Goal: Transaction & Acquisition: Obtain resource

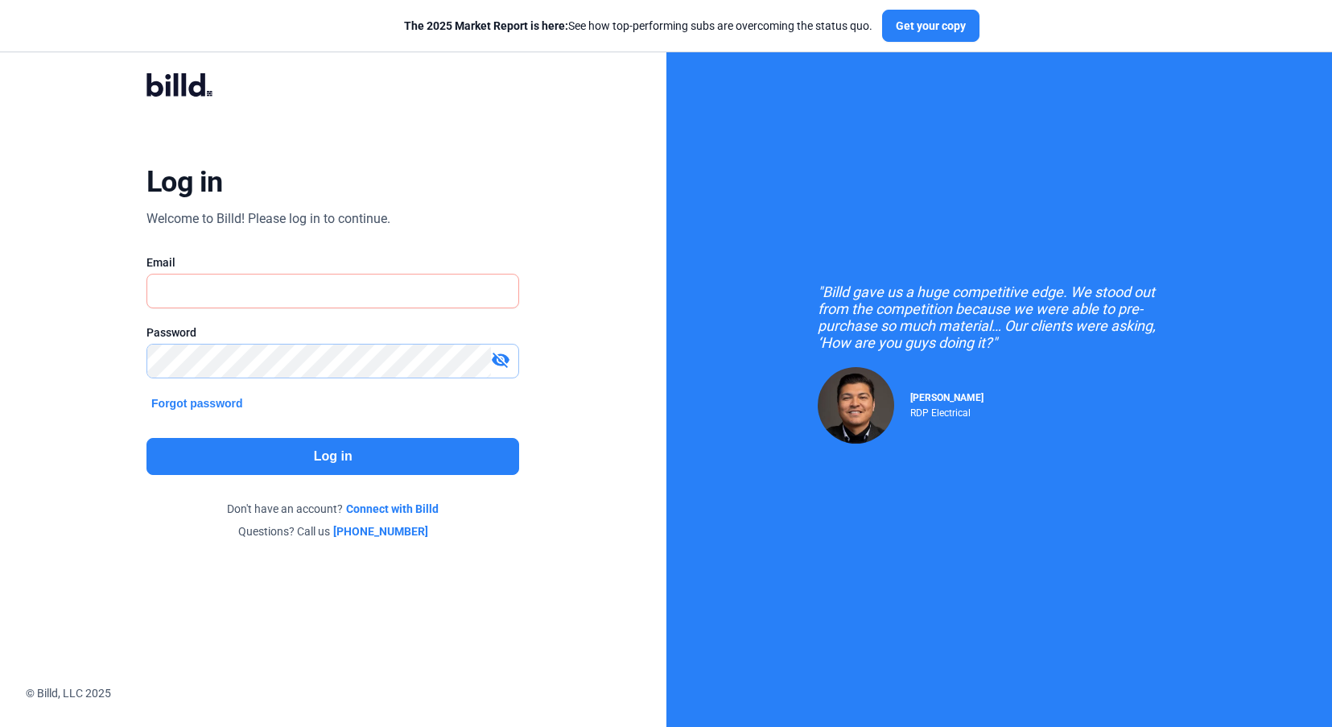
type input "[EMAIL_ADDRESS][DOMAIN_NAME]"
click at [336, 459] on button "Log in" at bounding box center [332, 456] width 373 height 37
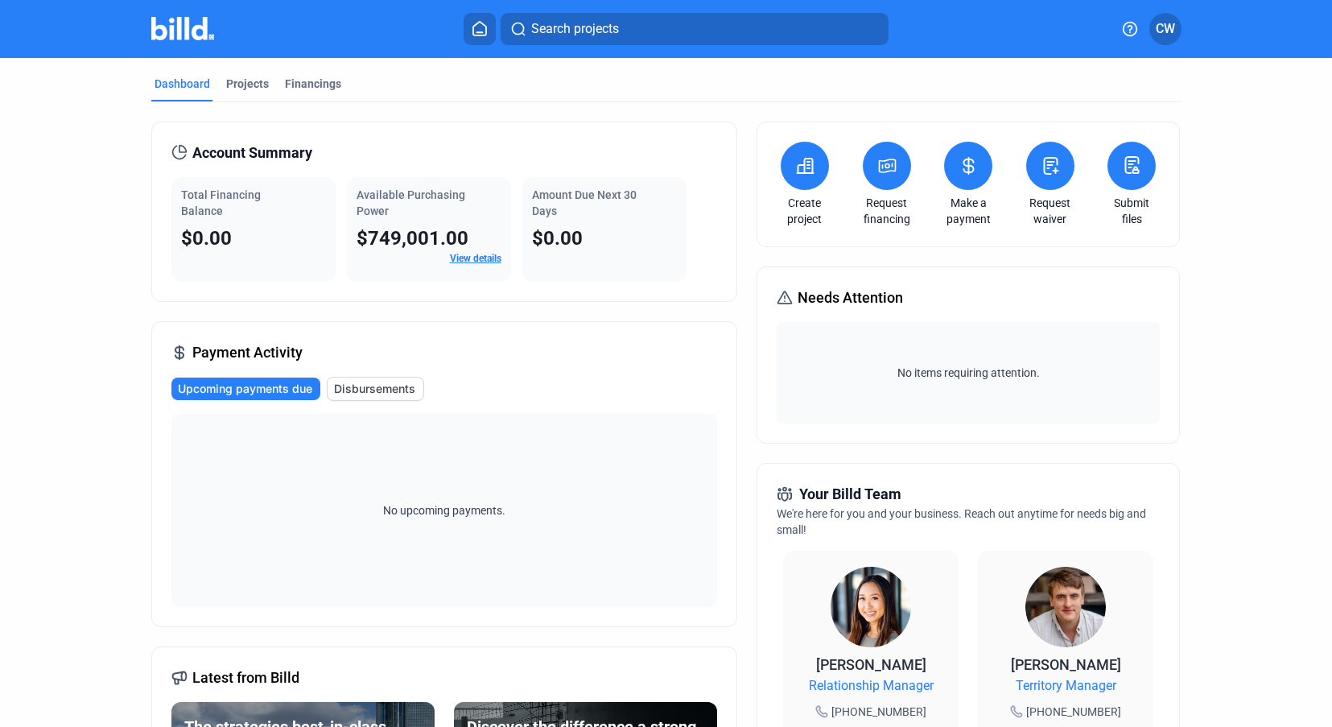
click at [796, 174] on icon at bounding box center [805, 165] width 20 height 19
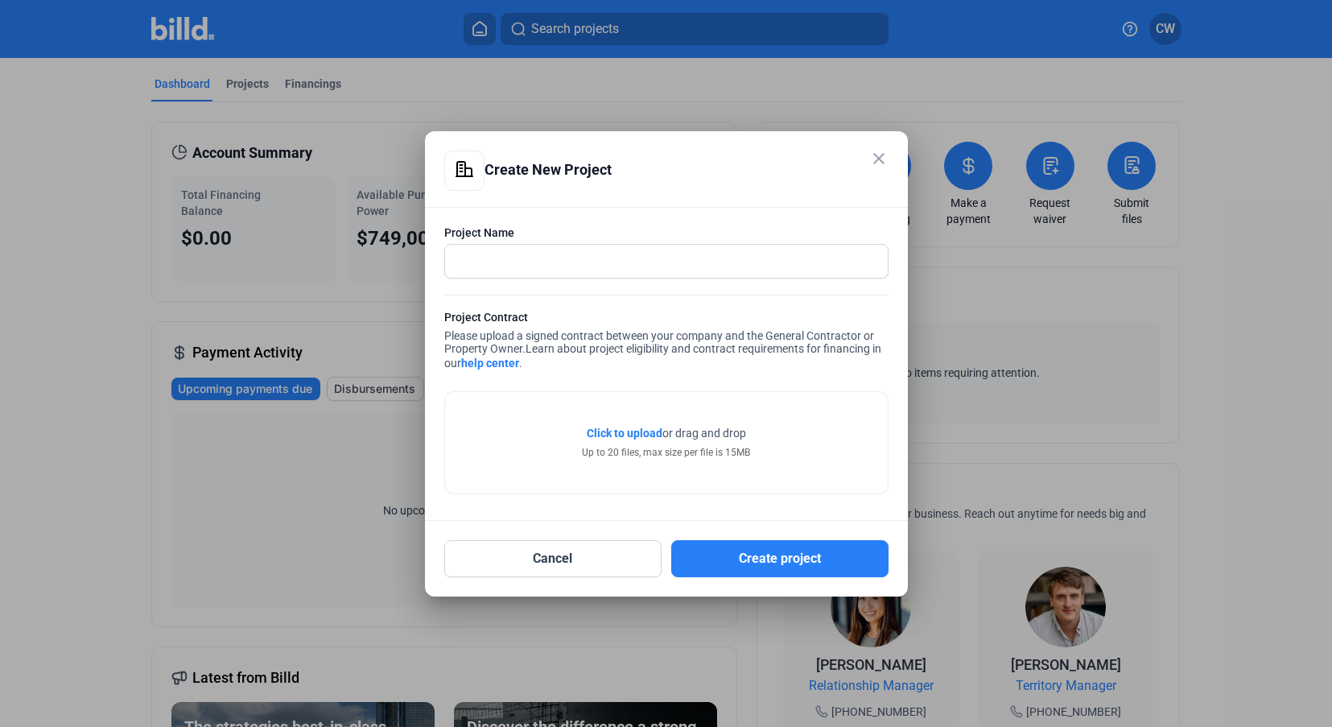
click at [868, 167] on div "close Create New Project" at bounding box center [666, 179] width 444 height 56
click at [895, 167] on mat-dialog-container "close Create New Project Project Name Project Contract Please upload a signed c…" at bounding box center [666, 363] width 483 height 465
click at [873, 162] on mat-icon "close" at bounding box center [878, 158] width 19 height 19
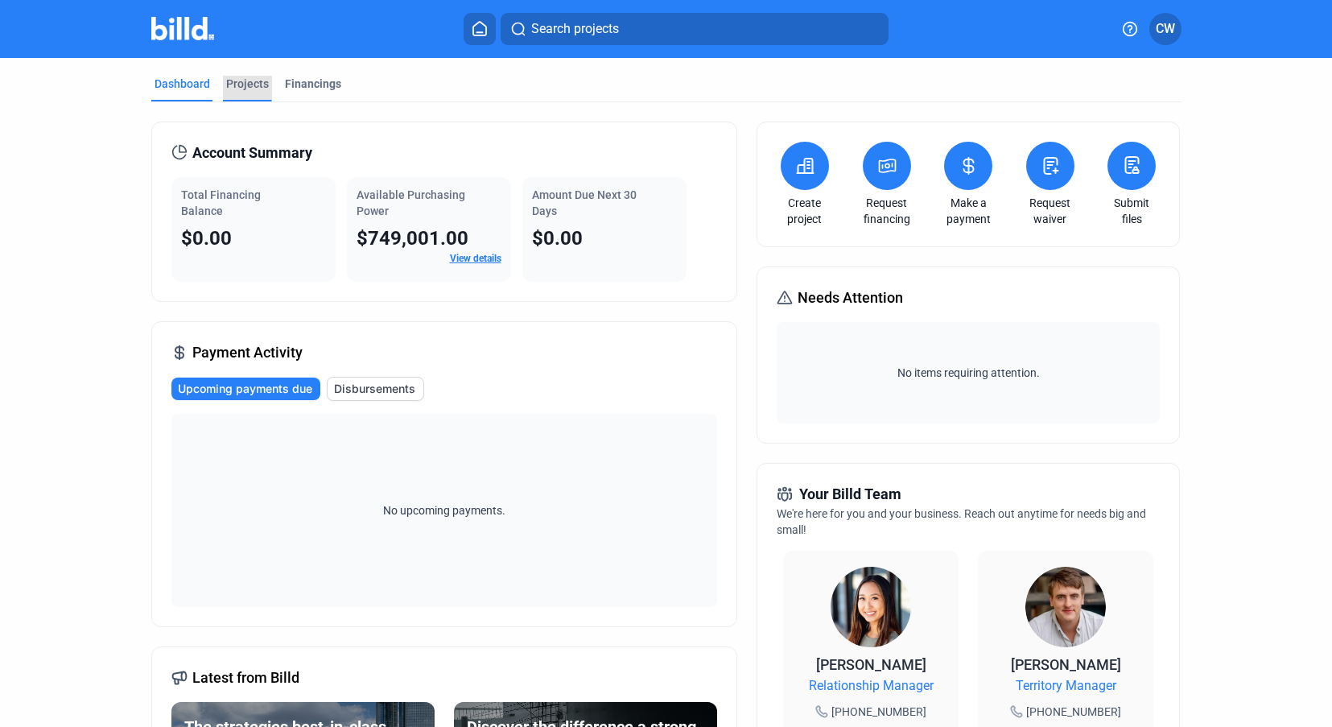
click at [242, 94] on div "Projects" at bounding box center [247, 89] width 49 height 26
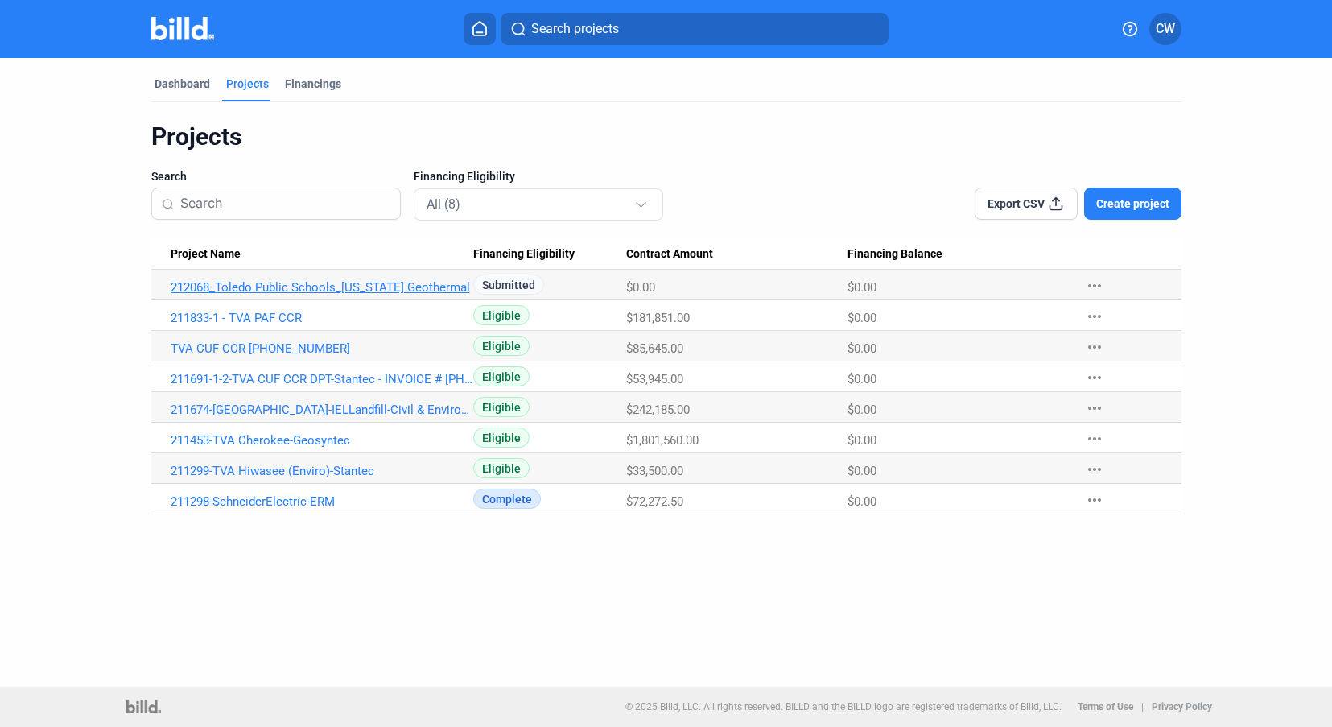
click at [233, 293] on link "212068_Toledo Public Schools_[US_STATE] Geothermal" at bounding box center [322, 287] width 303 height 14
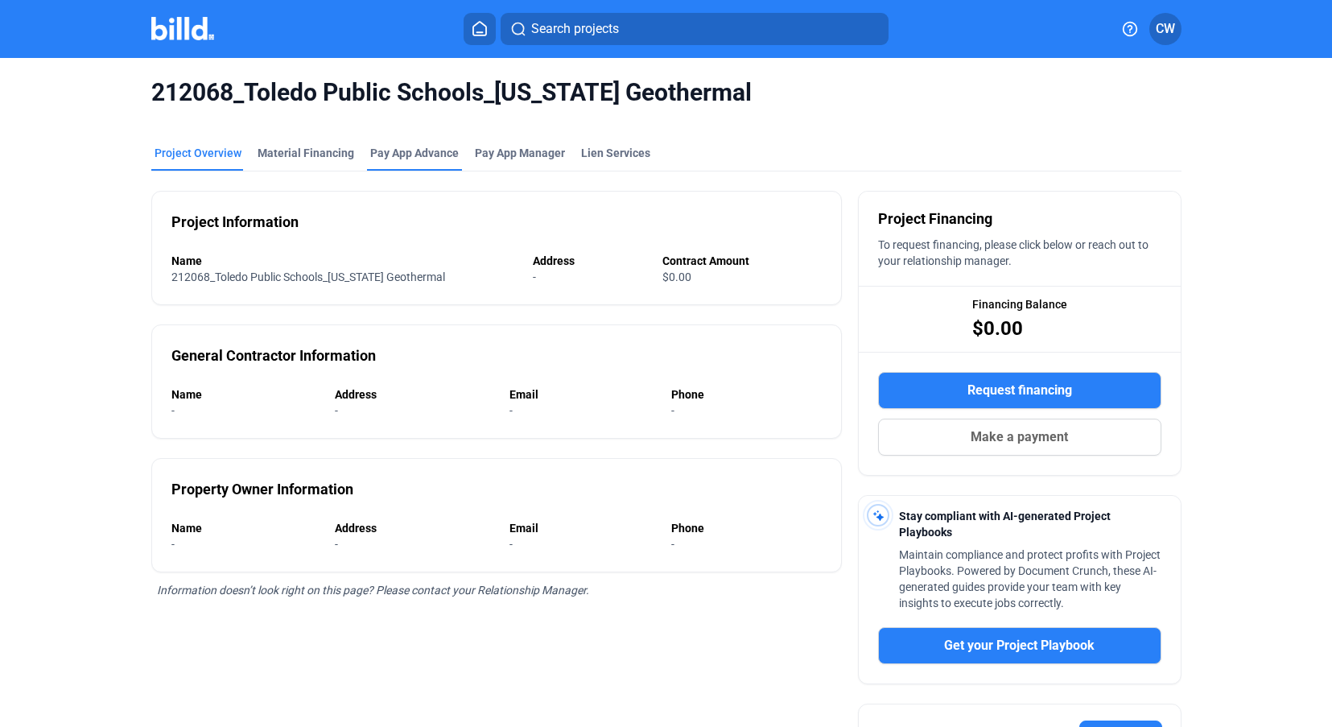
click at [418, 158] on div "Pay App Advance" at bounding box center [414, 153] width 89 height 16
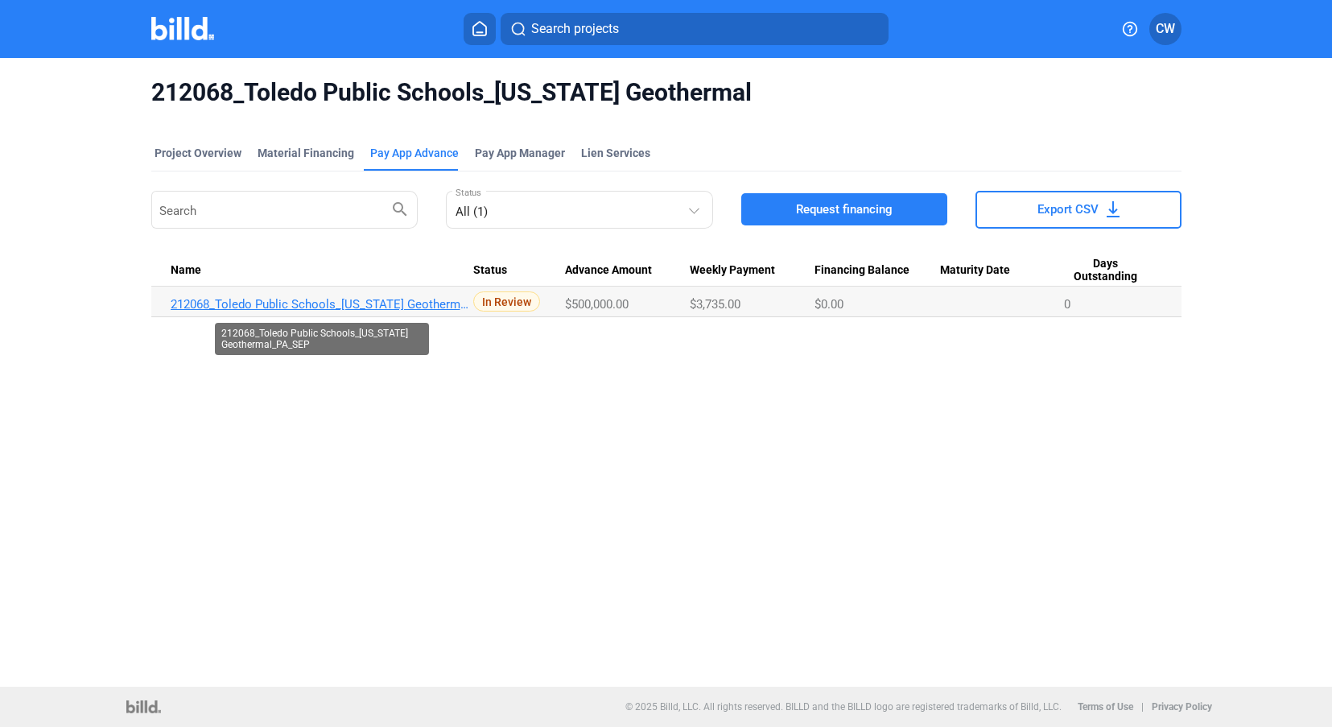
click at [385, 305] on link "212068_Toledo Public Schools_[US_STATE] Geothermal_PA_SEP" at bounding box center [322, 304] width 303 height 14
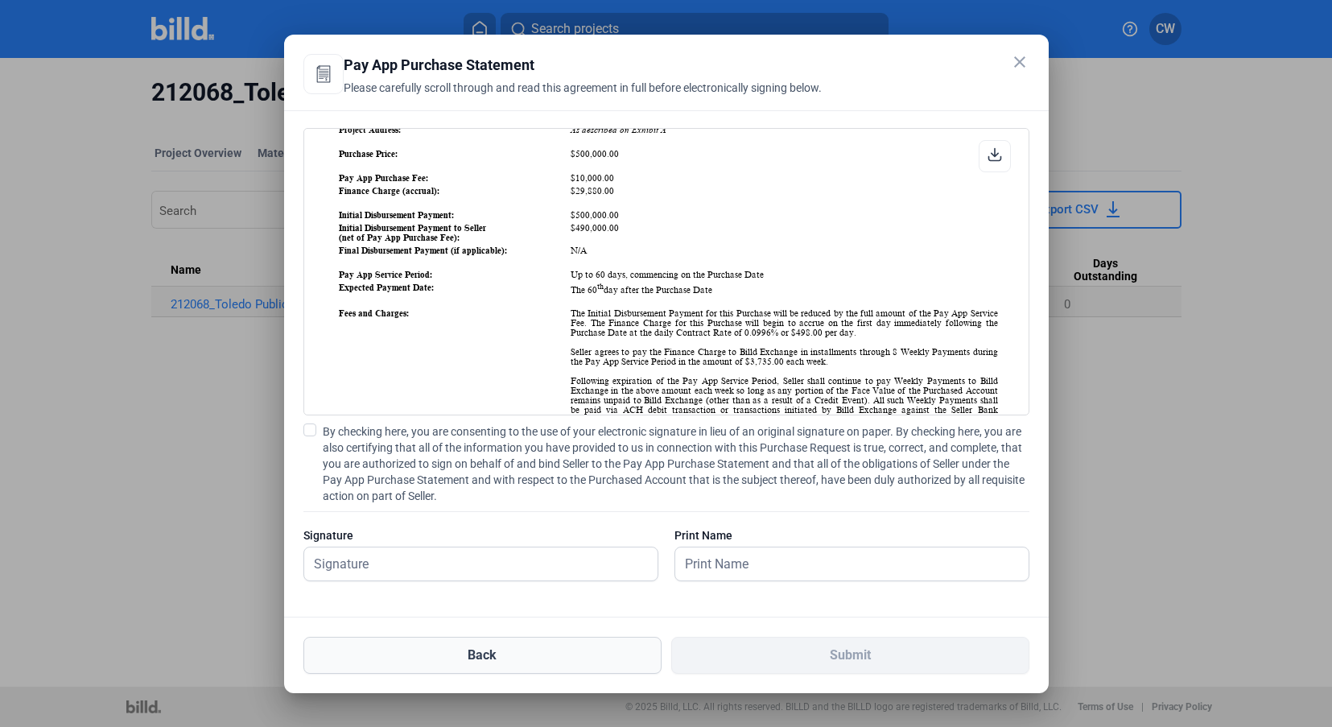
scroll to position [306, 0]
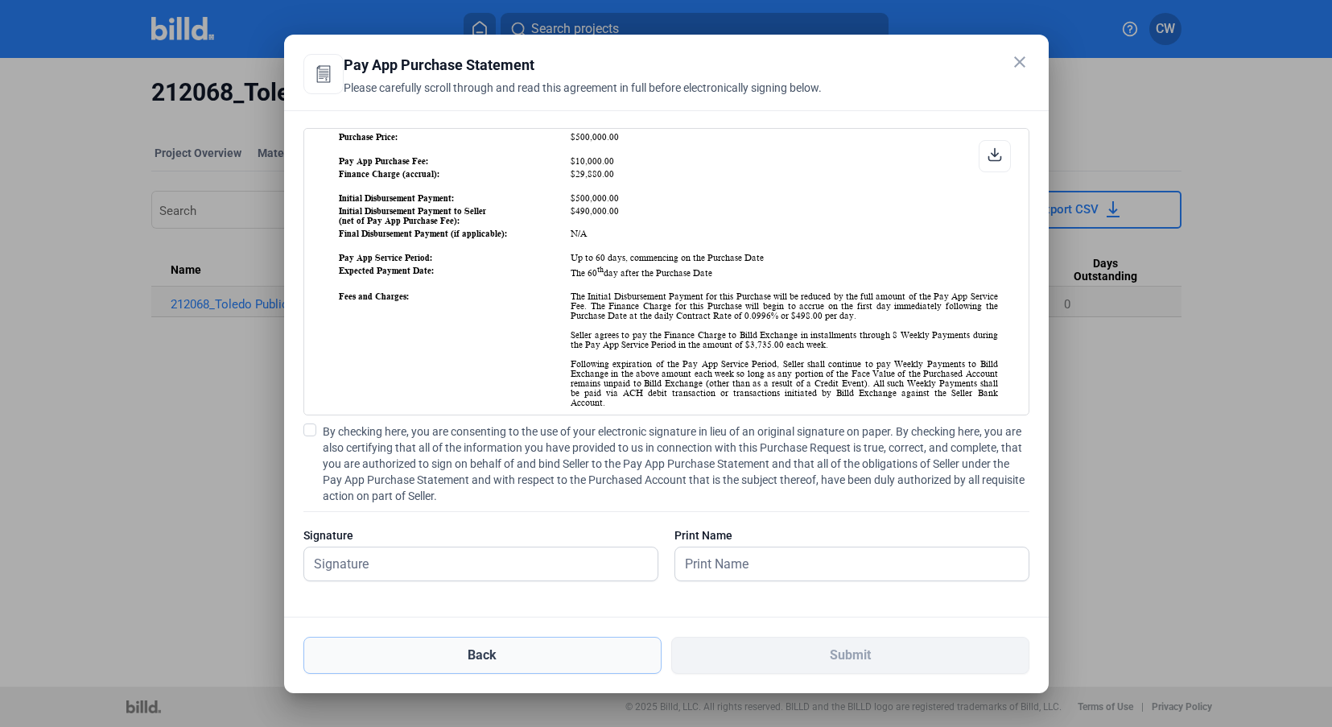
click at [397, 656] on button "Back" at bounding box center [482, 655] width 358 height 37
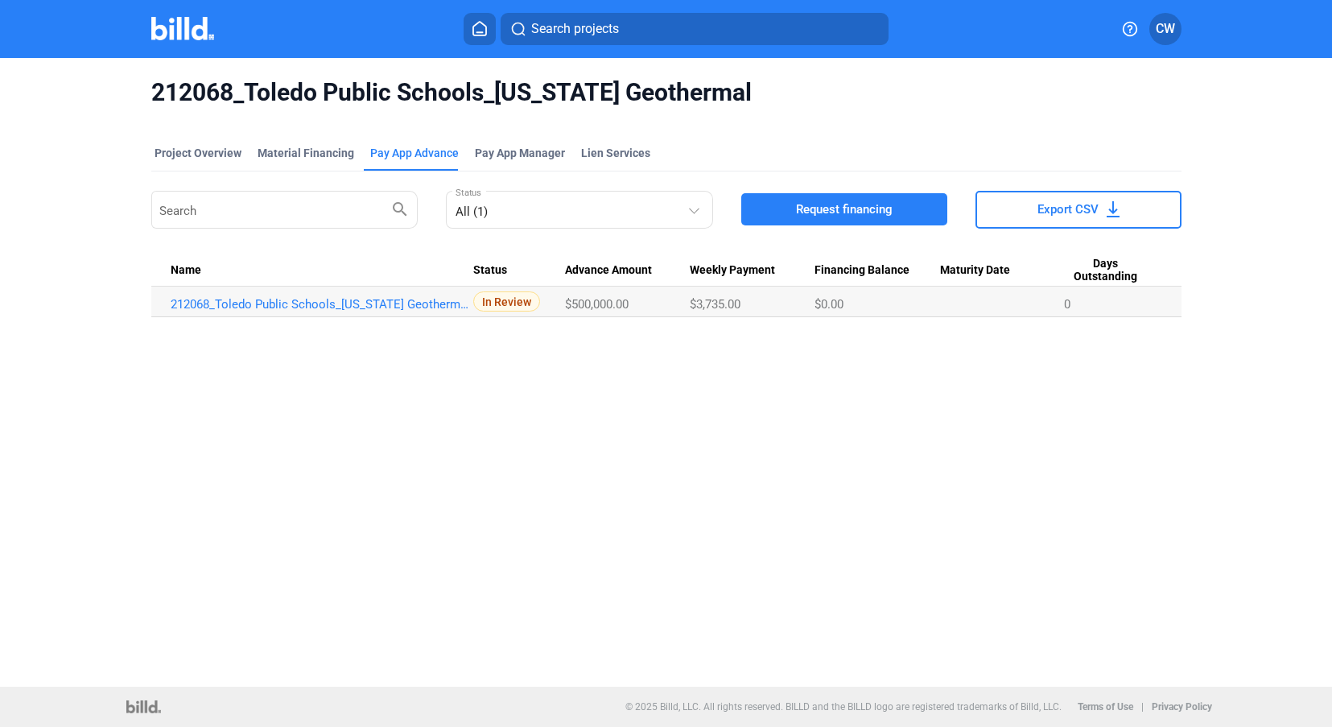
click at [804, 224] on button "Request financing" at bounding box center [844, 209] width 206 height 32
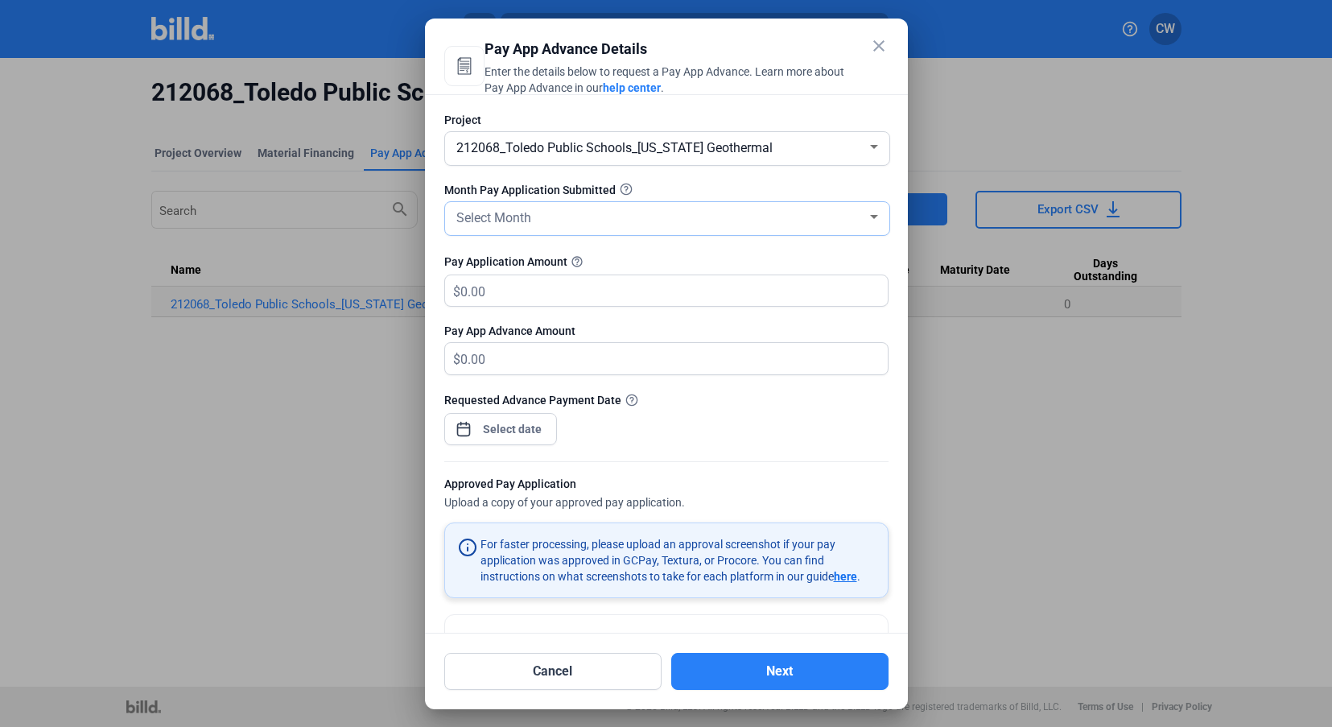
click at [649, 221] on div "Select Month" at bounding box center [660, 216] width 414 height 23
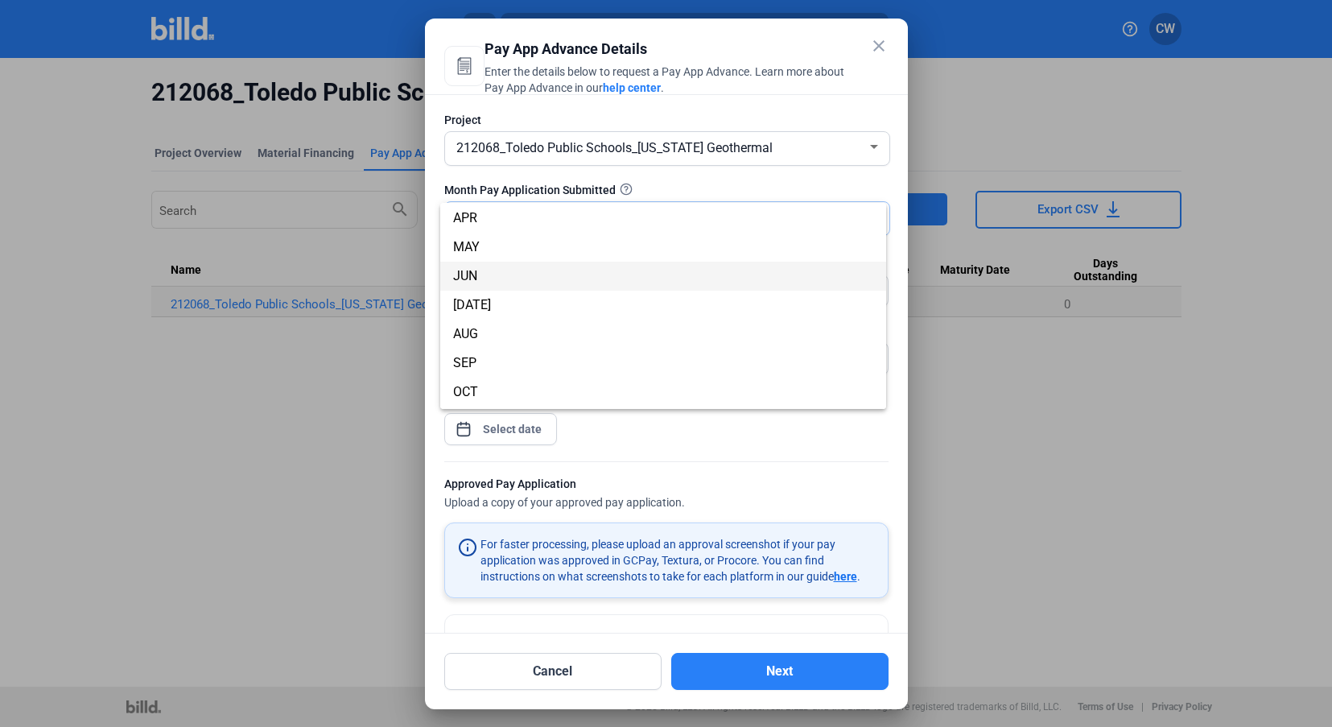
scroll to position [109, 0]
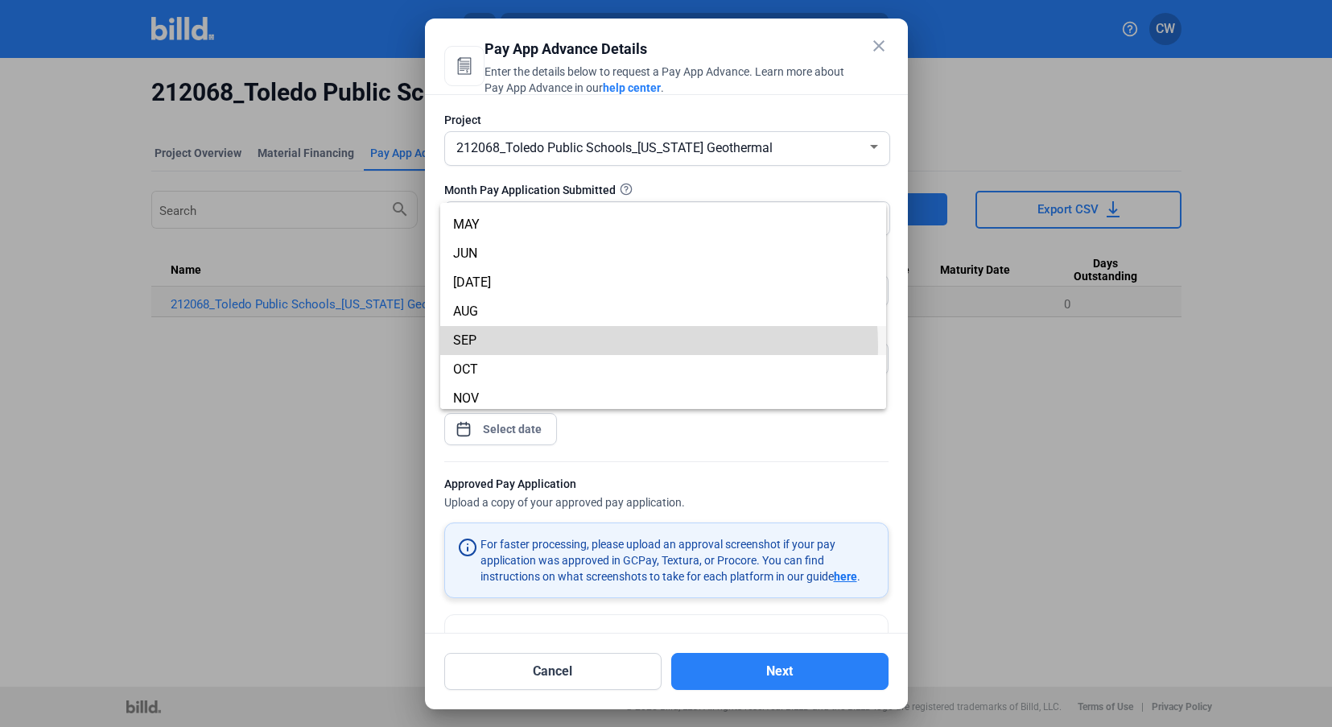
click at [584, 347] on span "SEP" at bounding box center [663, 340] width 420 height 29
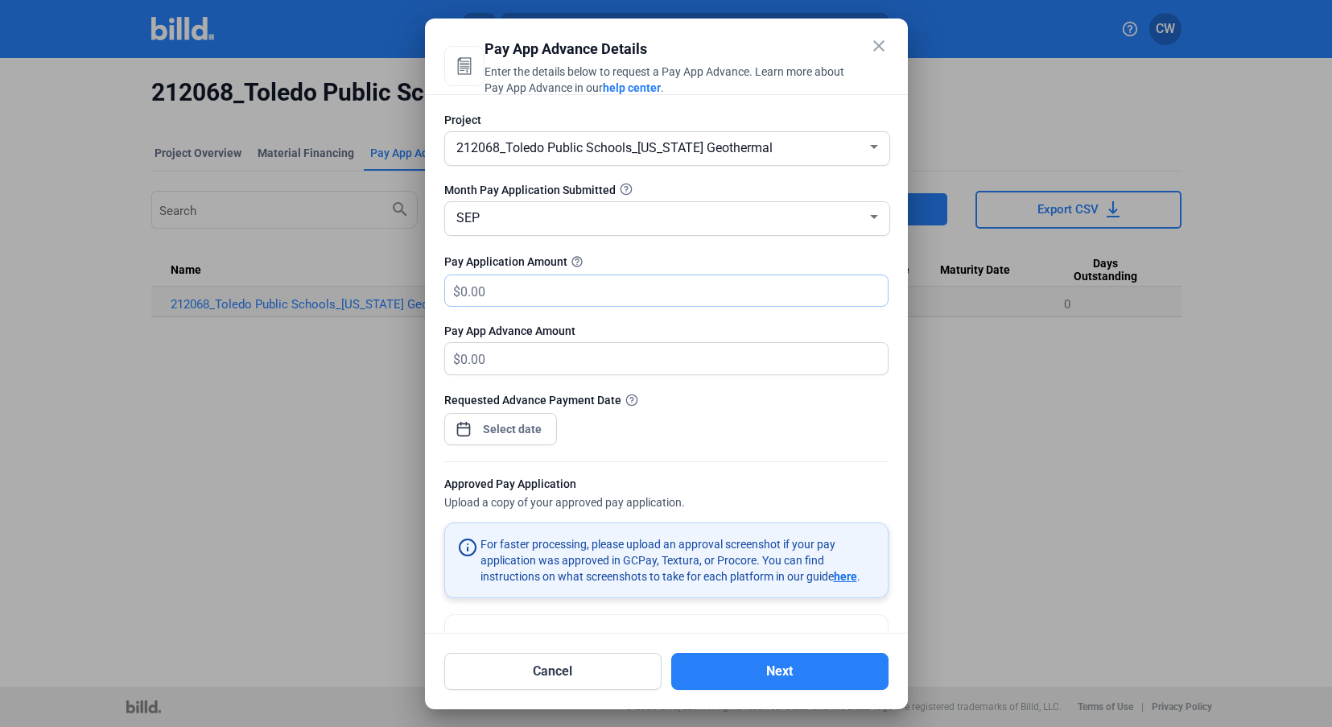
click at [588, 292] on input "text" at bounding box center [673, 290] width 427 height 31
type input "2"
type input "2.00"
type input "25"
type input "25.00"
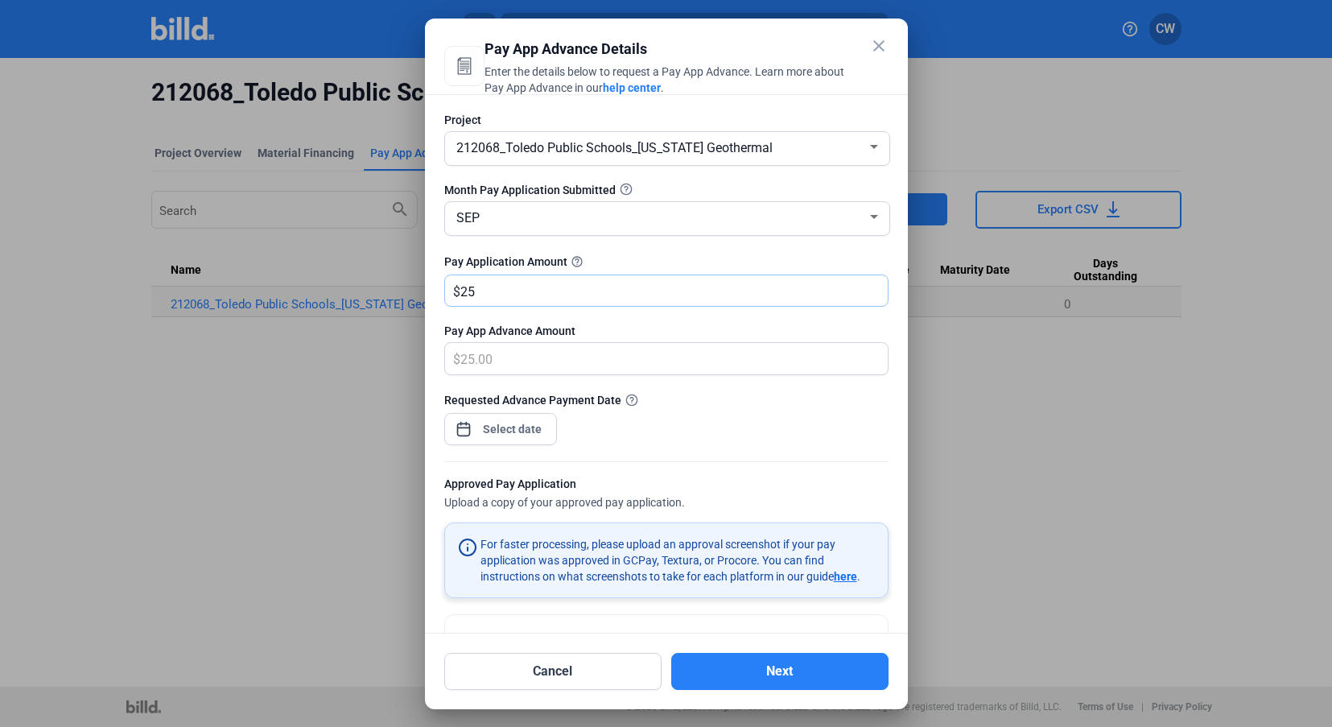
type input "250"
type input "250.00"
type input "2500"
type input "2,500.00"
type input "2,5000"
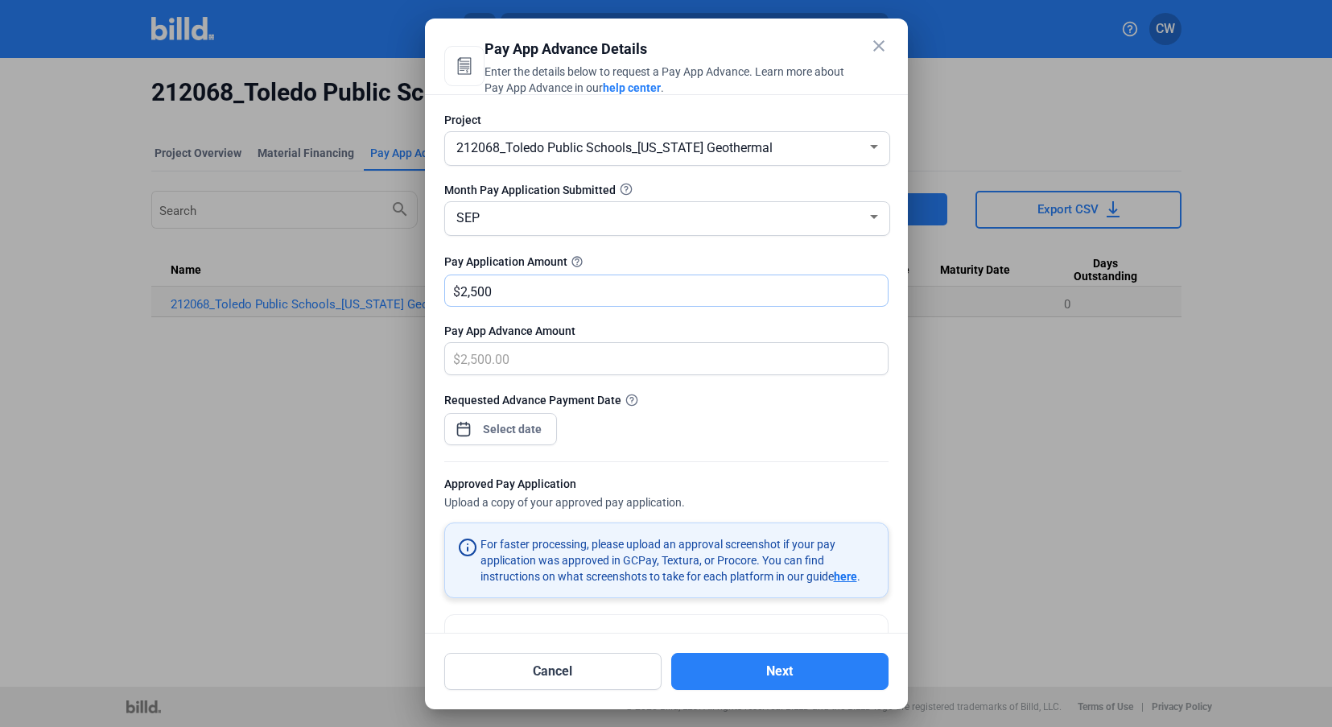
type input "25,000.00"
type input "25,0000"
type input "250,000.00"
type input "250,000"
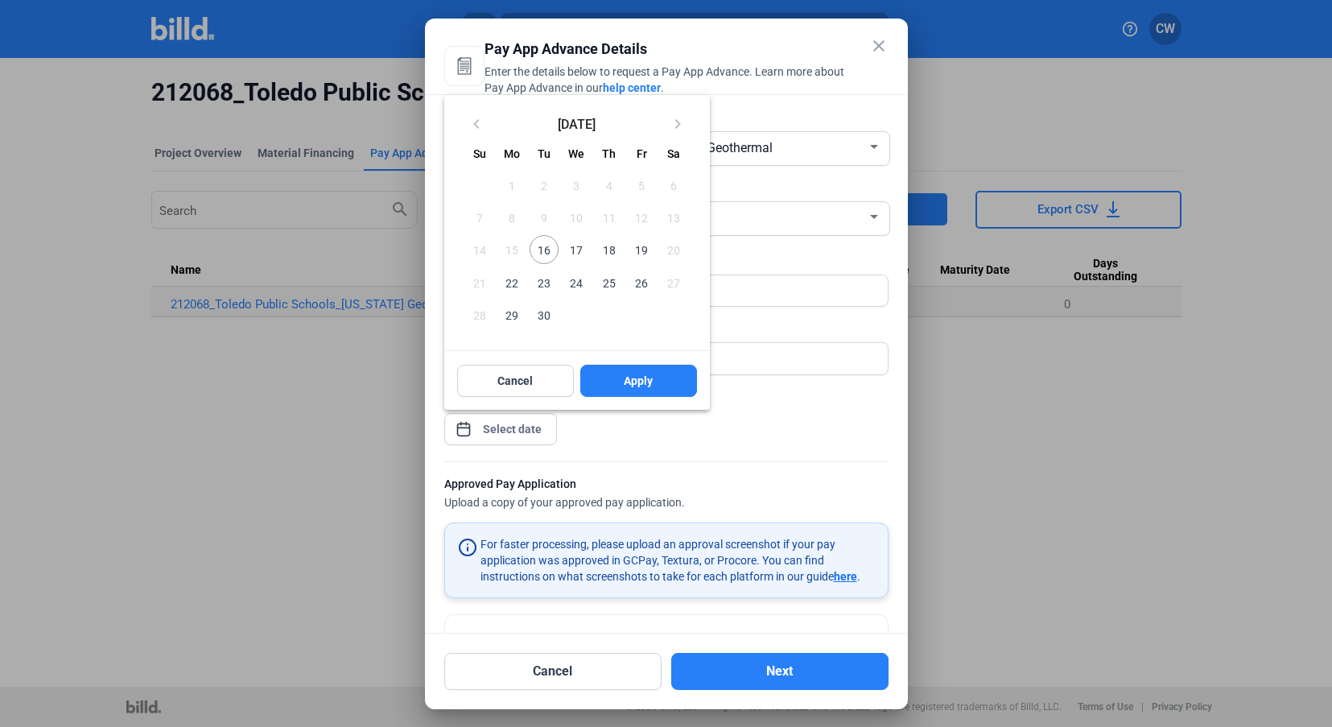
click at [500, 432] on div "close Pay App Advance Details Enter the details below to request a Pay App Adva…" at bounding box center [666, 363] width 1332 height 727
click at [543, 254] on span "16" at bounding box center [544, 249] width 29 height 29
click at [576, 252] on span "17" at bounding box center [576, 249] width 29 height 29
click at [679, 400] on div "Cancel Apply" at bounding box center [577, 381] width 266 height 58
click at [672, 387] on button "Apply" at bounding box center [638, 381] width 117 height 32
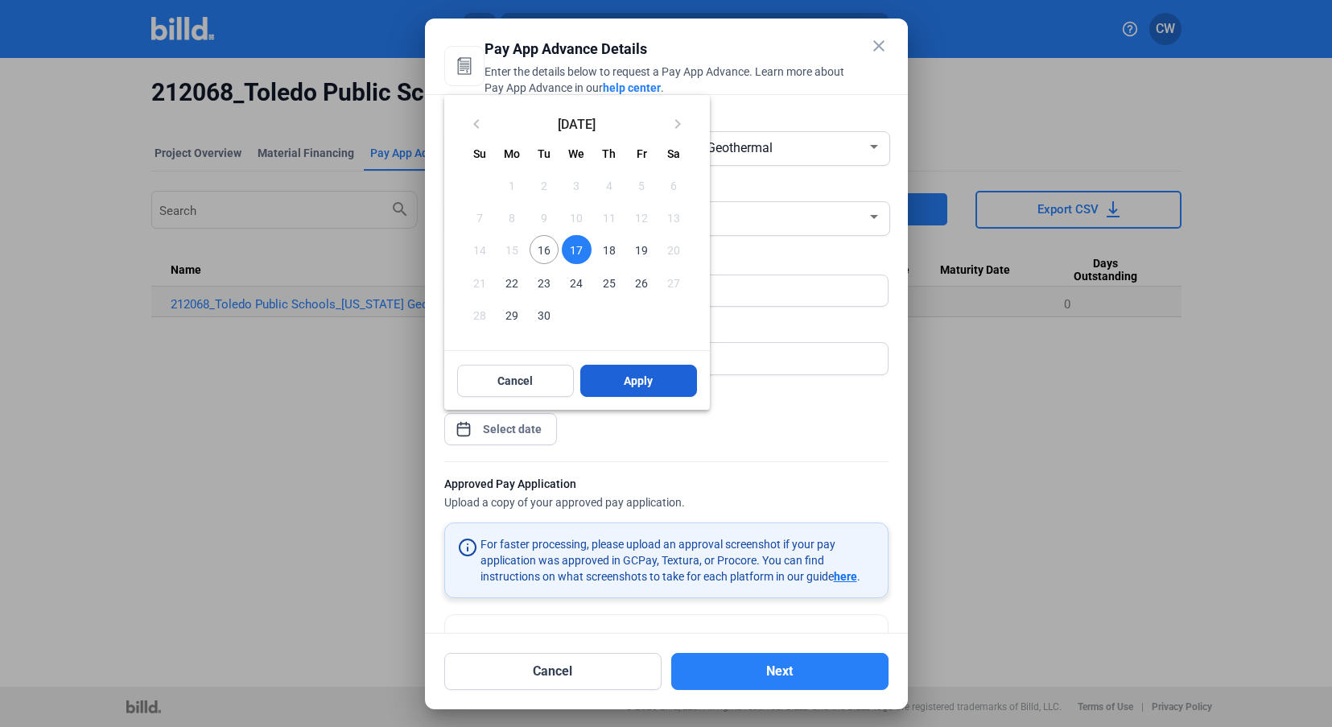
type input "[DATE]"
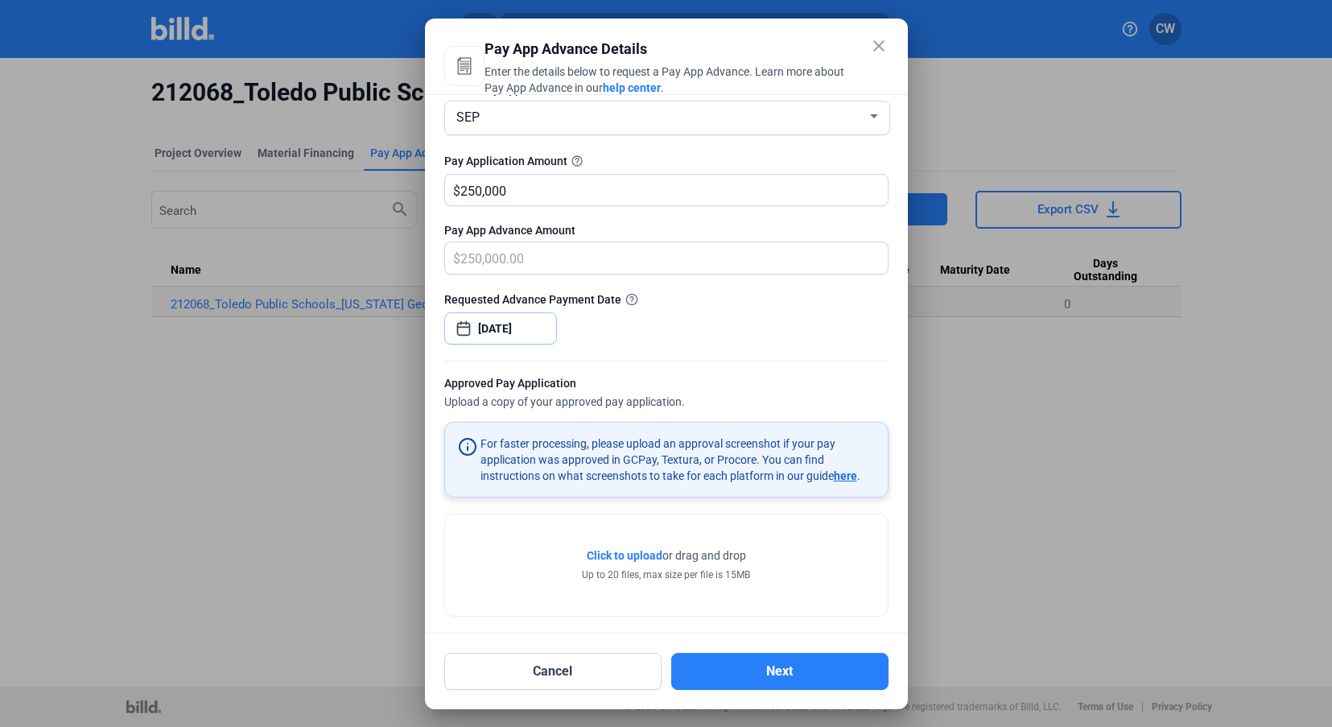
scroll to position [111, 0]
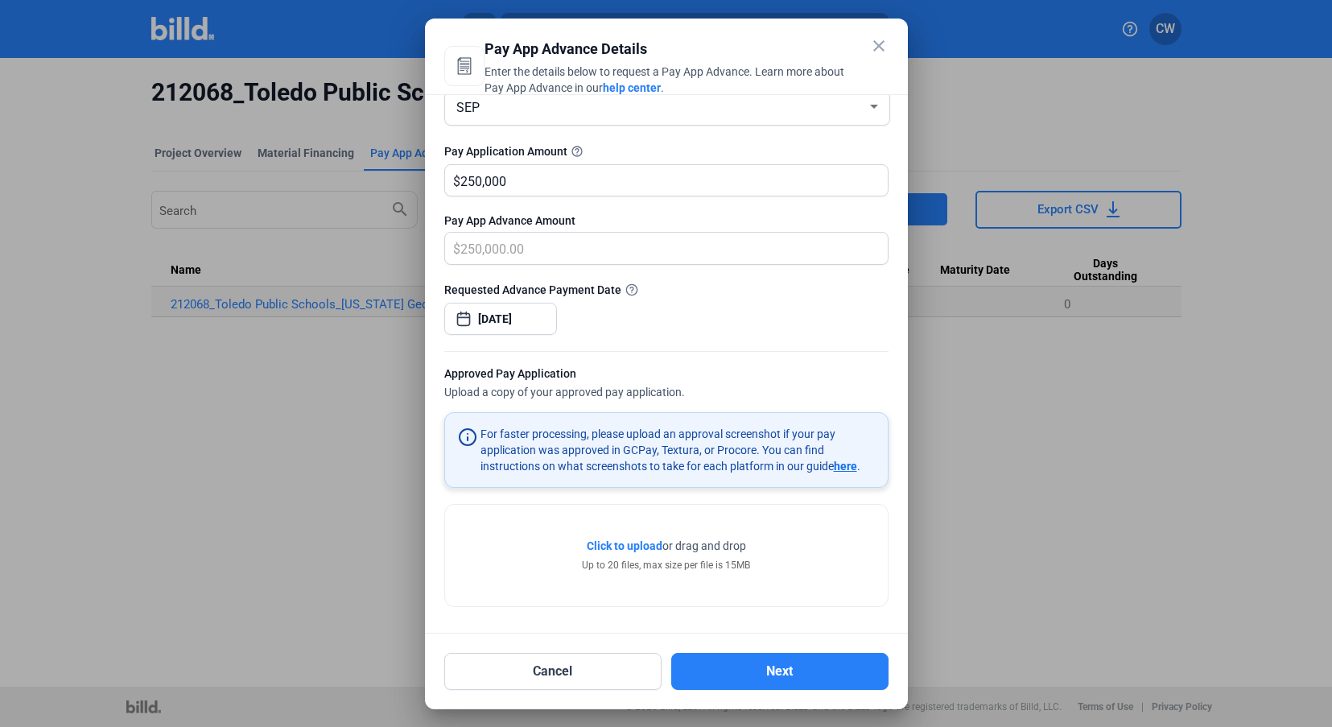
click at [637, 547] on span "Click to upload" at bounding box center [625, 545] width 76 height 13
click at [755, 662] on button "Next" at bounding box center [779, 671] width 217 height 37
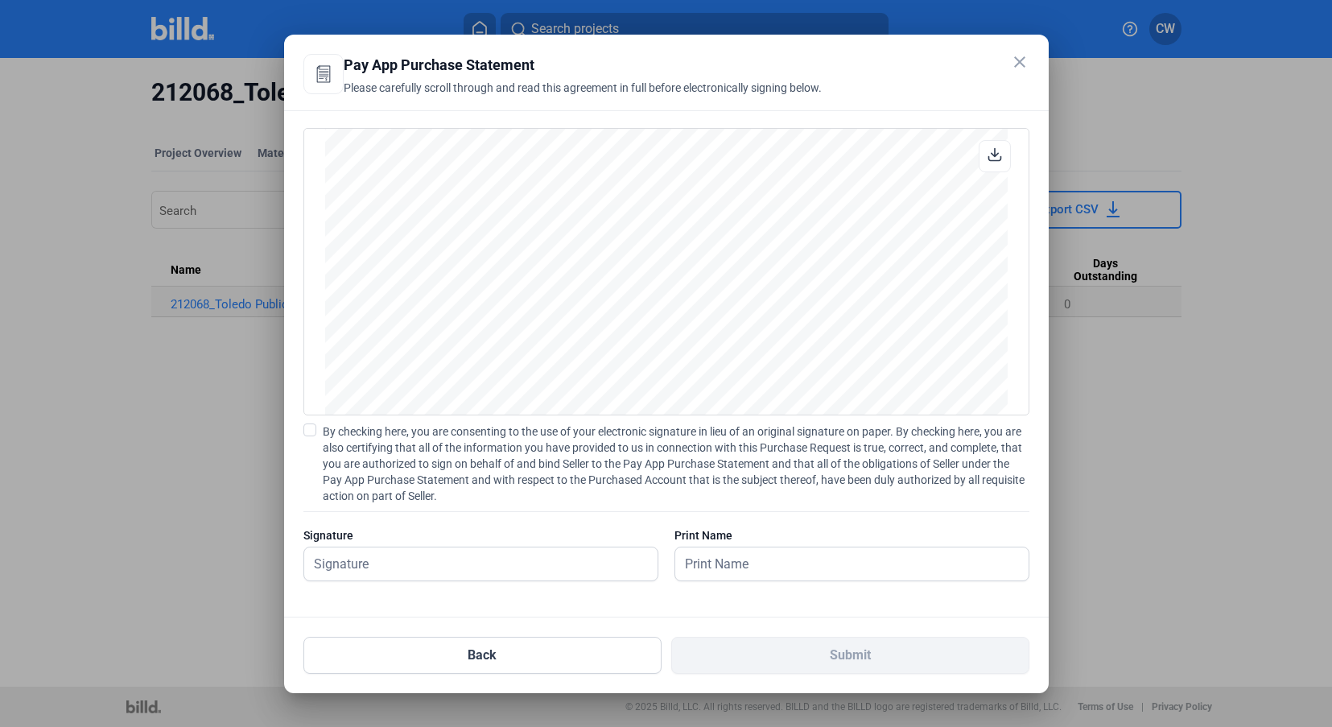
scroll to position [2808, 0]
click at [317, 427] on label "By checking here, you are consenting to the use of your electronic signature in…" at bounding box center [666, 463] width 726 height 80
click at [0, 0] on input "By checking here, you are consenting to the use of your electronic signature in…" at bounding box center [0, 0] width 0 height 0
click at [329, 565] on input "text" at bounding box center [480, 563] width 353 height 33
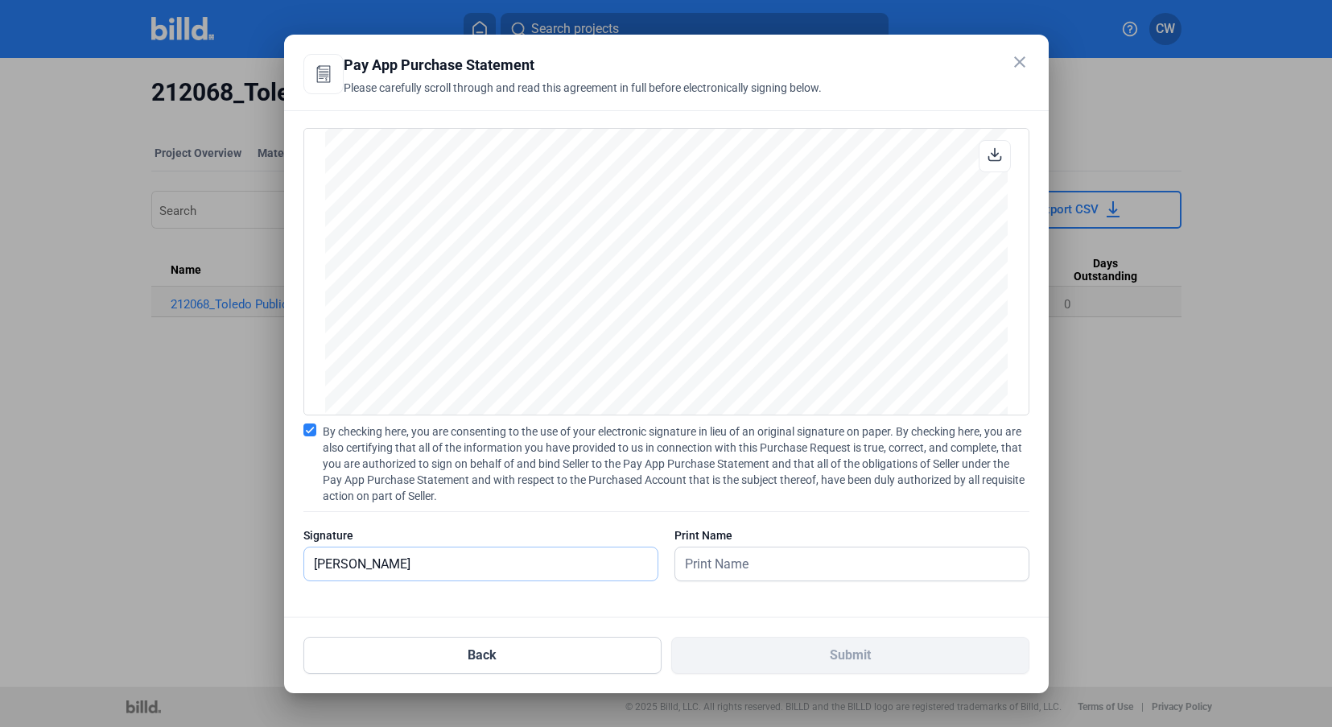
type input "[PERSON_NAME]"
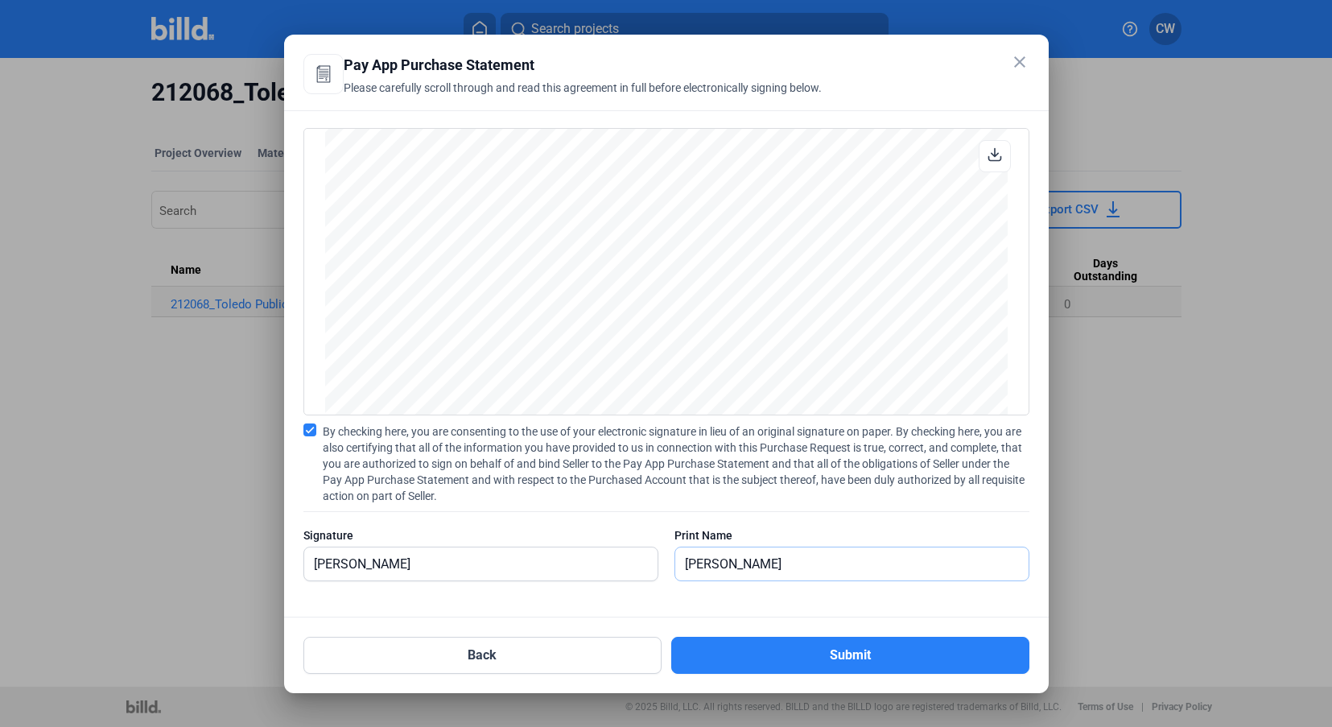
type input "[PERSON_NAME]"
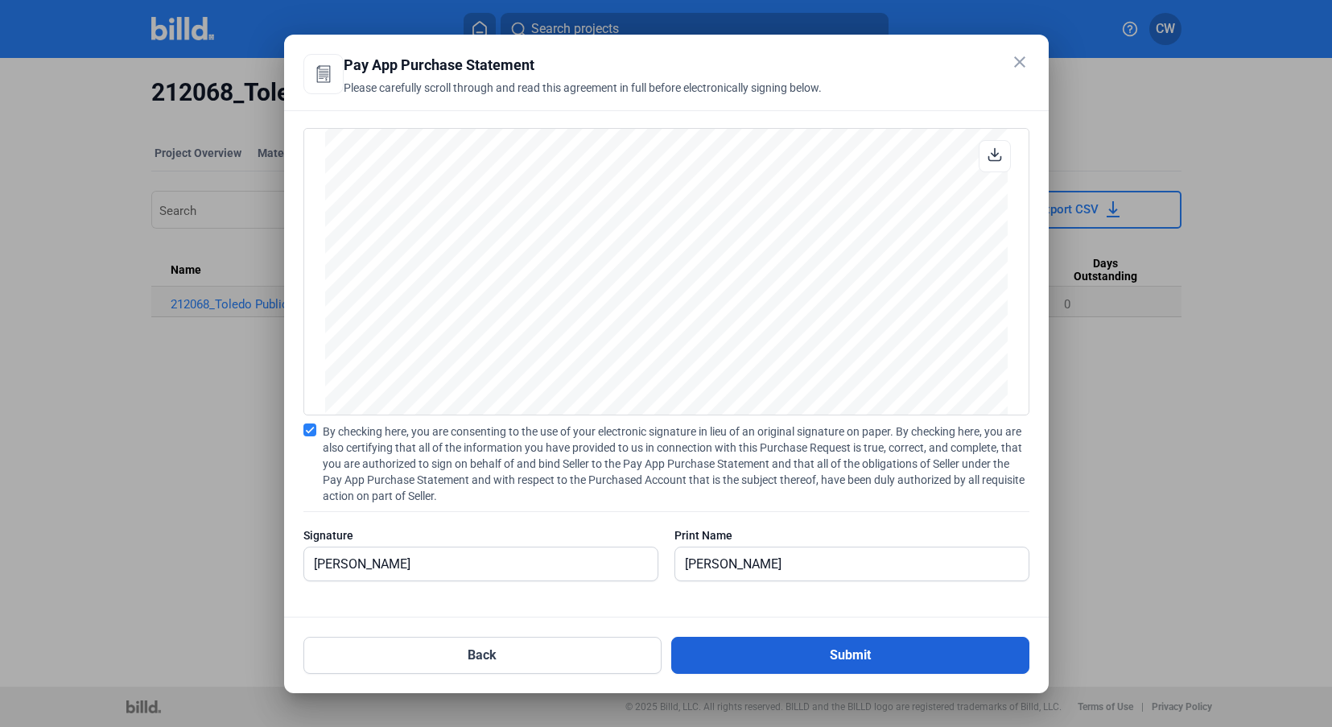
click at [760, 648] on button "Submit" at bounding box center [850, 655] width 358 height 37
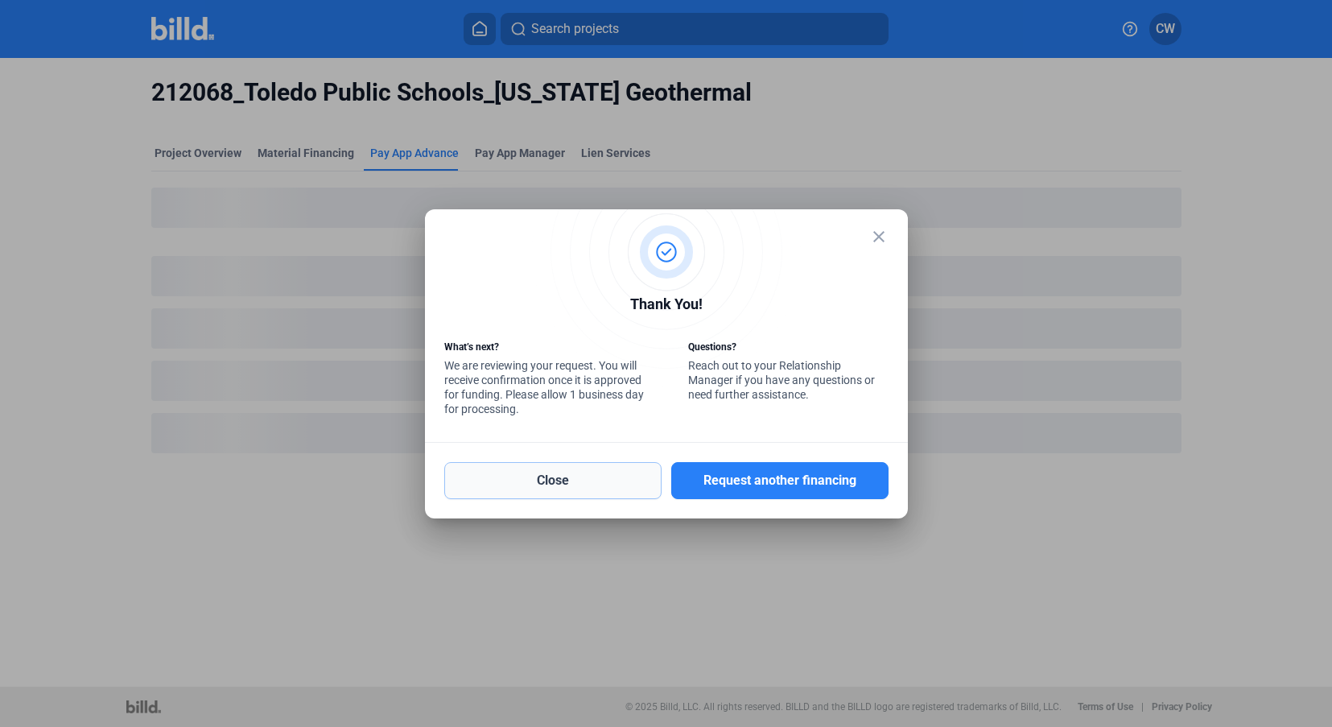
click at [621, 482] on button "Close" at bounding box center [552, 480] width 217 height 37
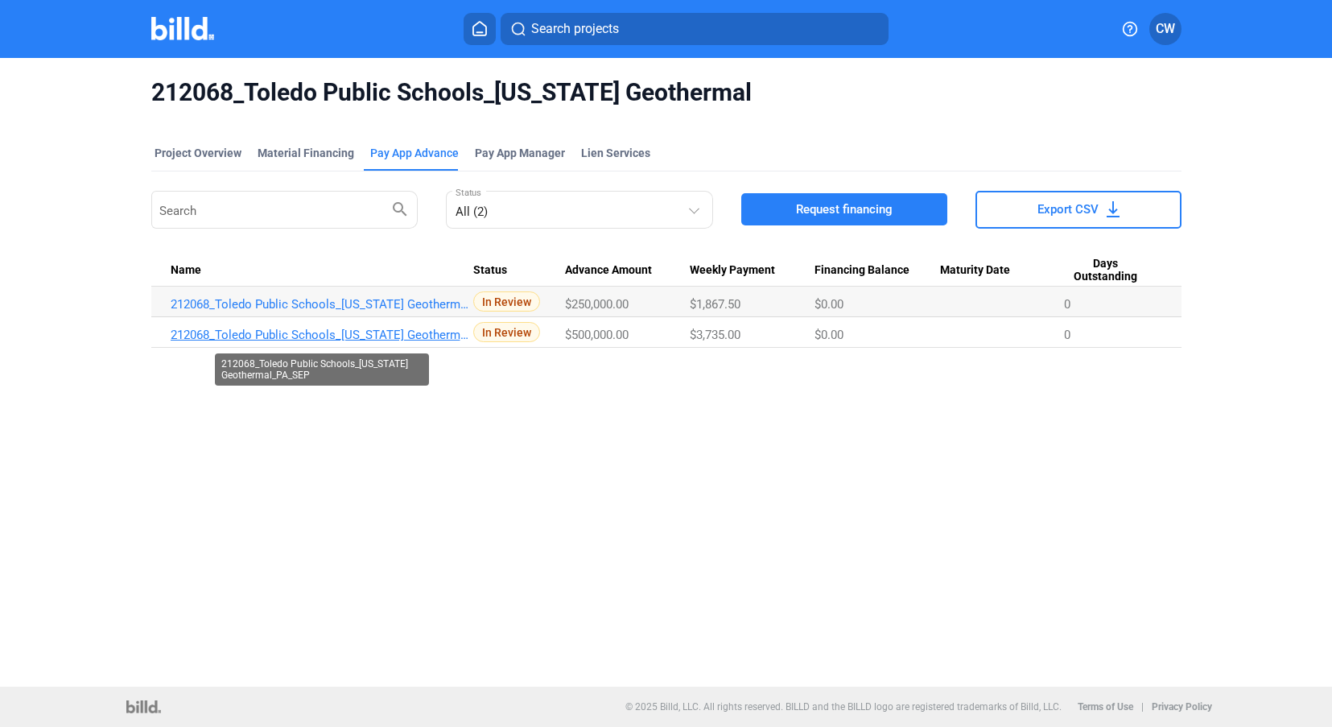
click at [440, 335] on link "212068_Toledo Public Schools_[US_STATE] Geothermal_PA_SEP" at bounding box center [322, 335] width 303 height 14
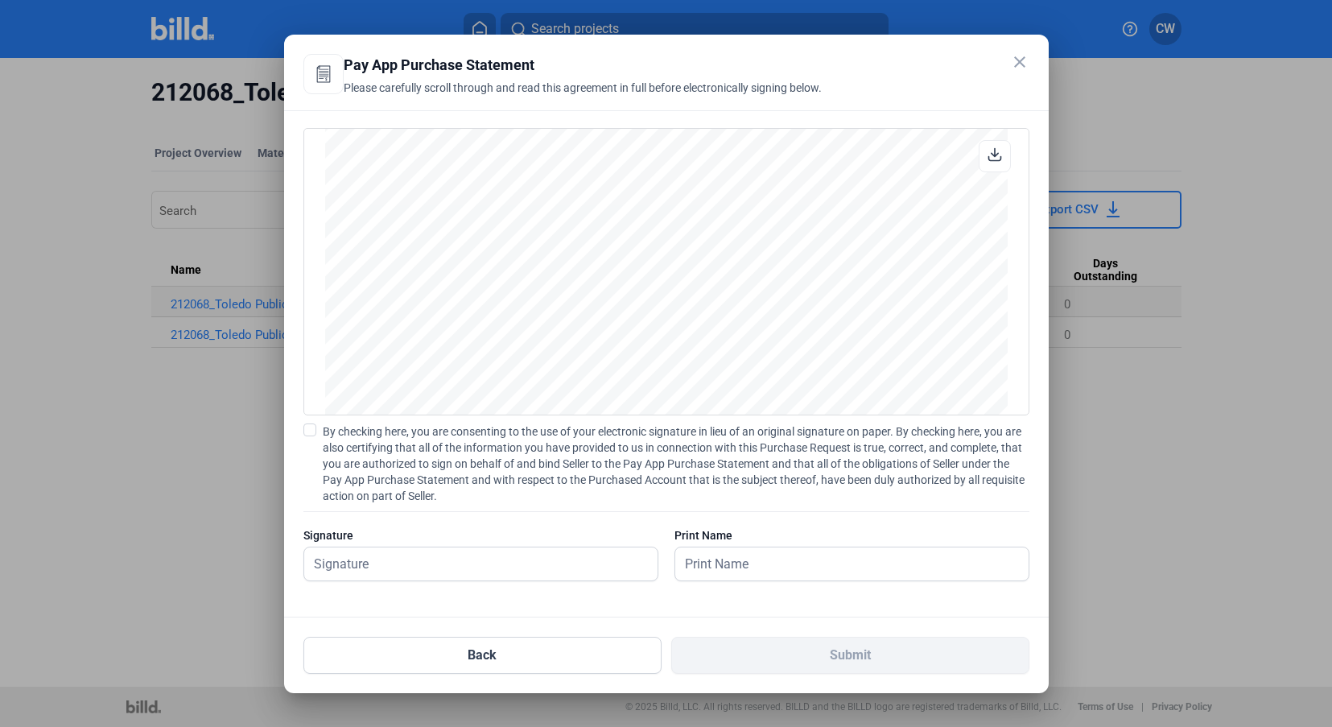
scroll to position [2808, 0]
click at [1025, 64] on mat-icon "close" at bounding box center [1019, 61] width 19 height 19
